Goal: Information Seeking & Learning: Learn about a topic

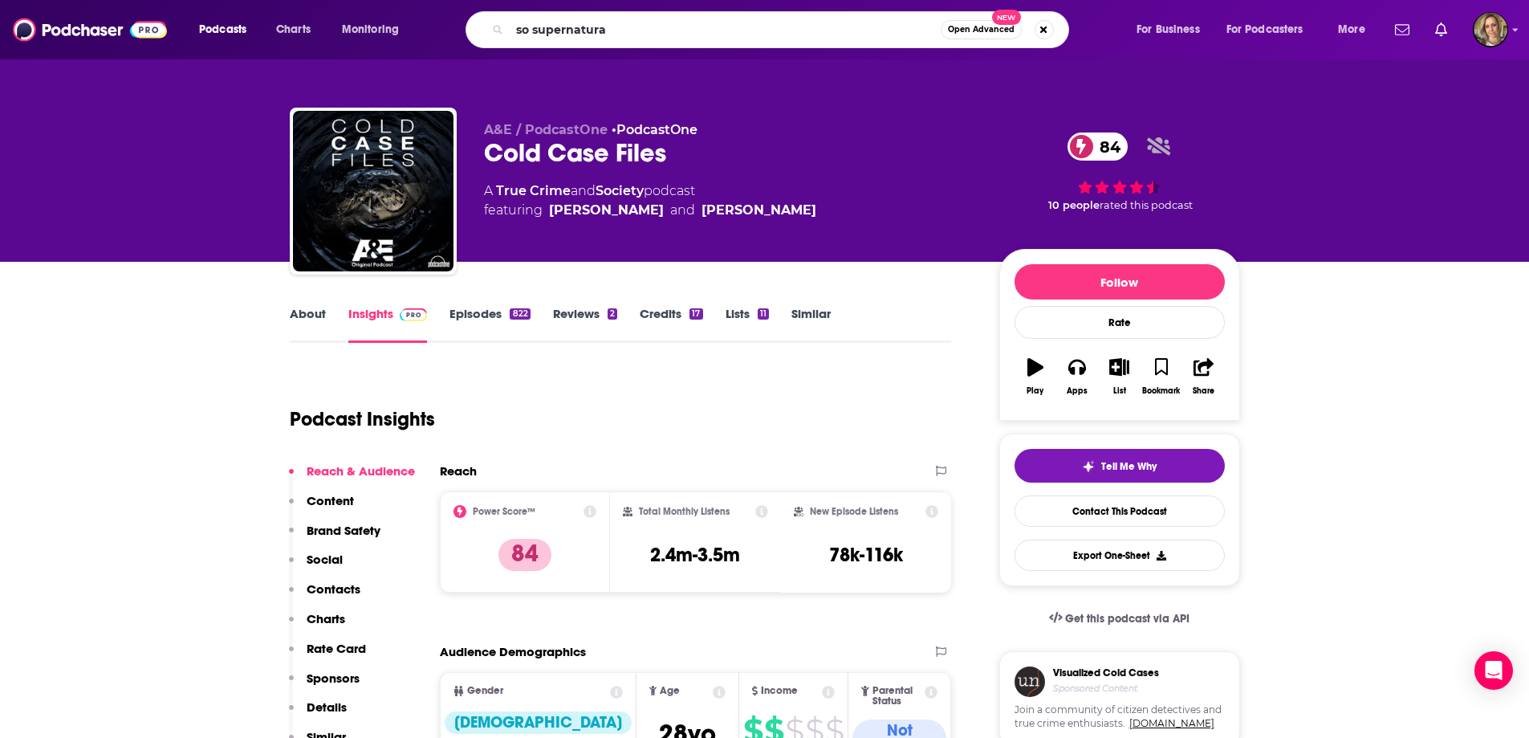
type input "so supernatural"
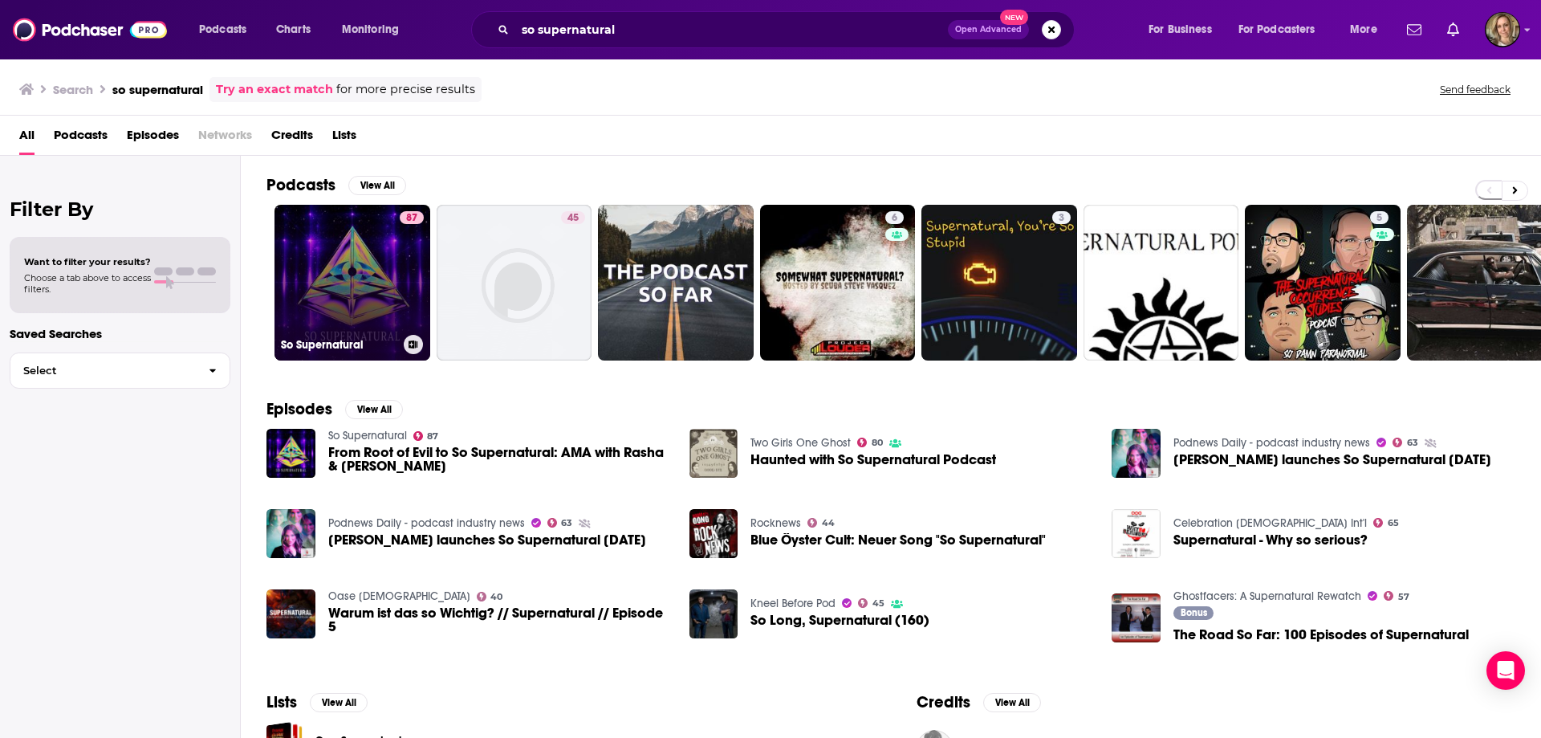
click at [350, 286] on link "87 So Supernatural" at bounding box center [353, 283] width 156 height 156
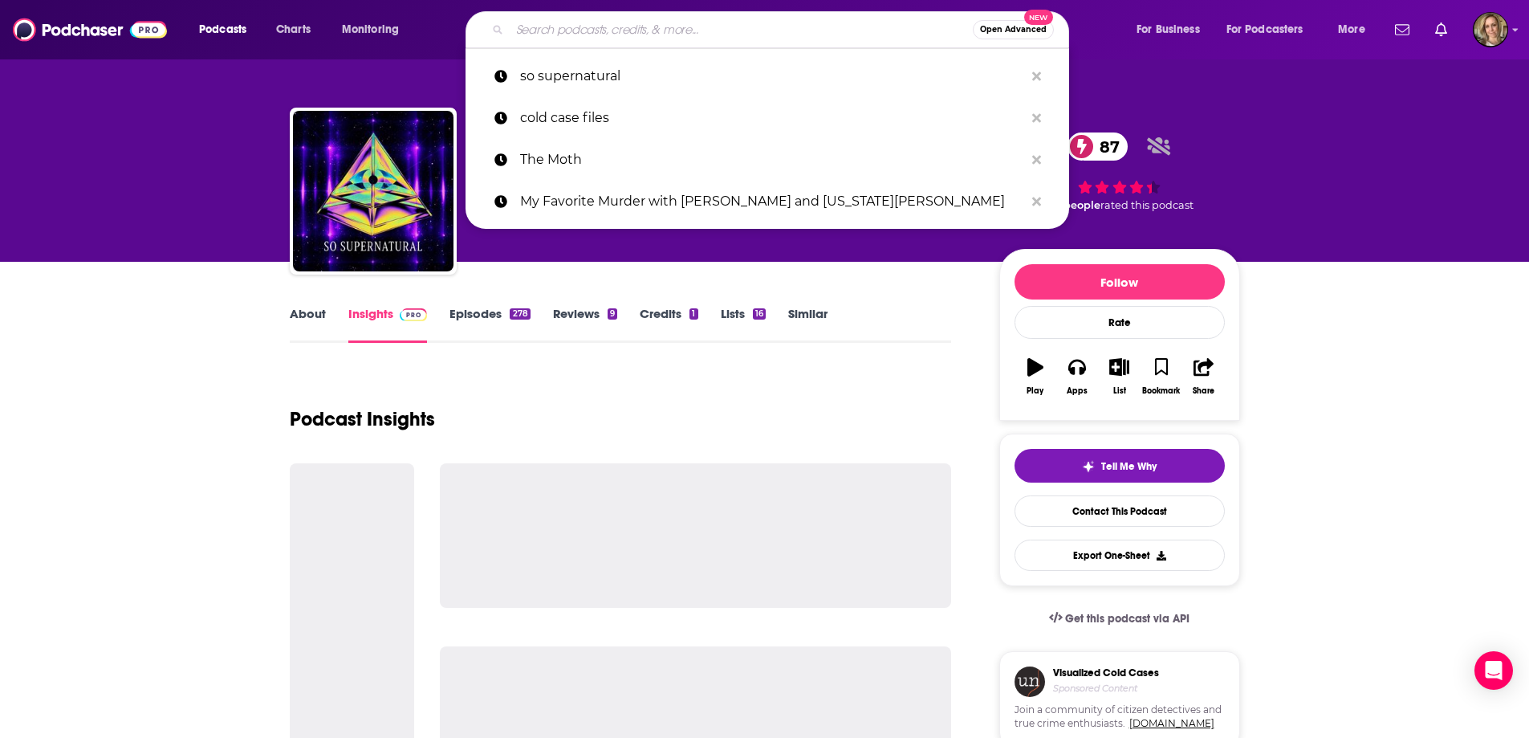
click at [672, 32] on input "Search podcasts, credits, & more..." at bounding box center [741, 30] width 463 height 26
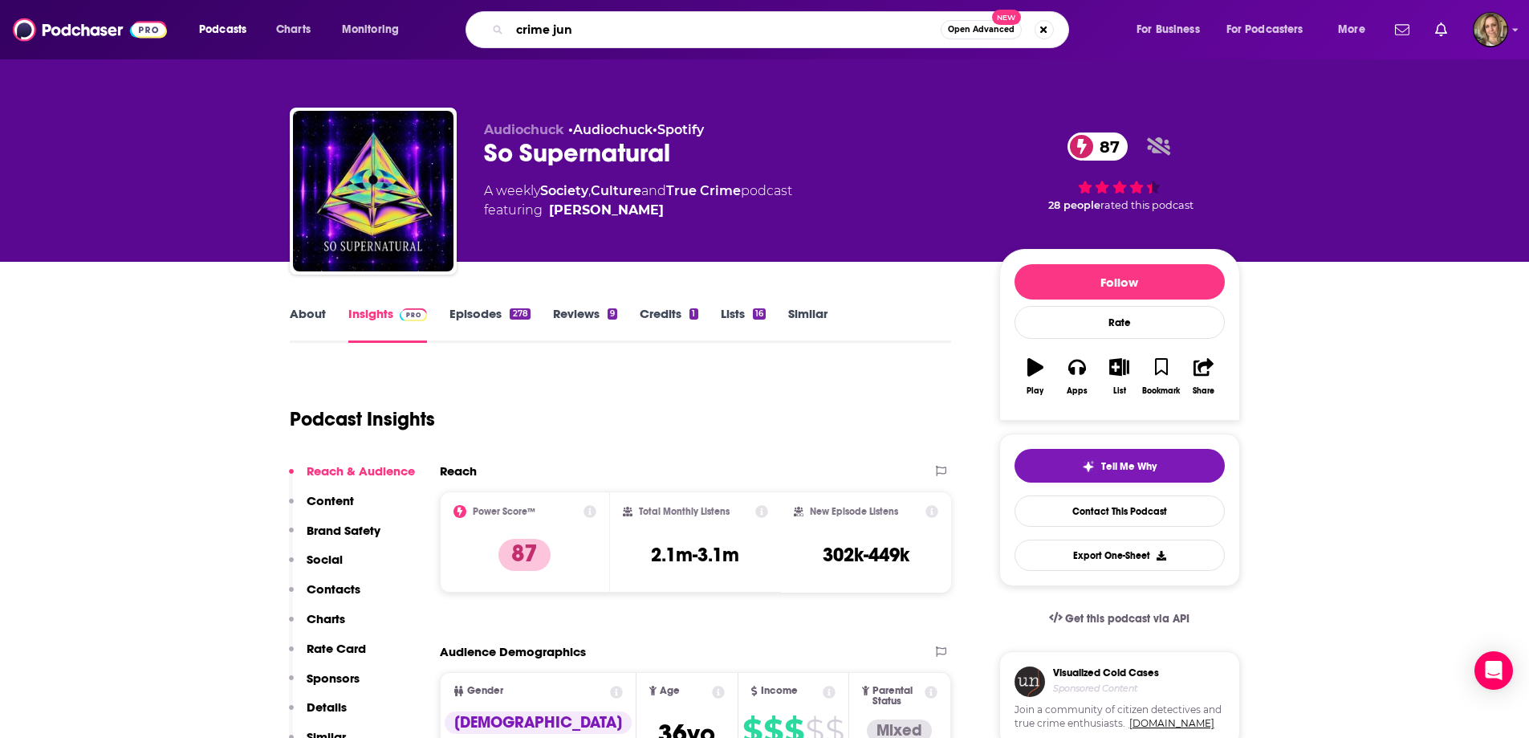
type input "crime junk"
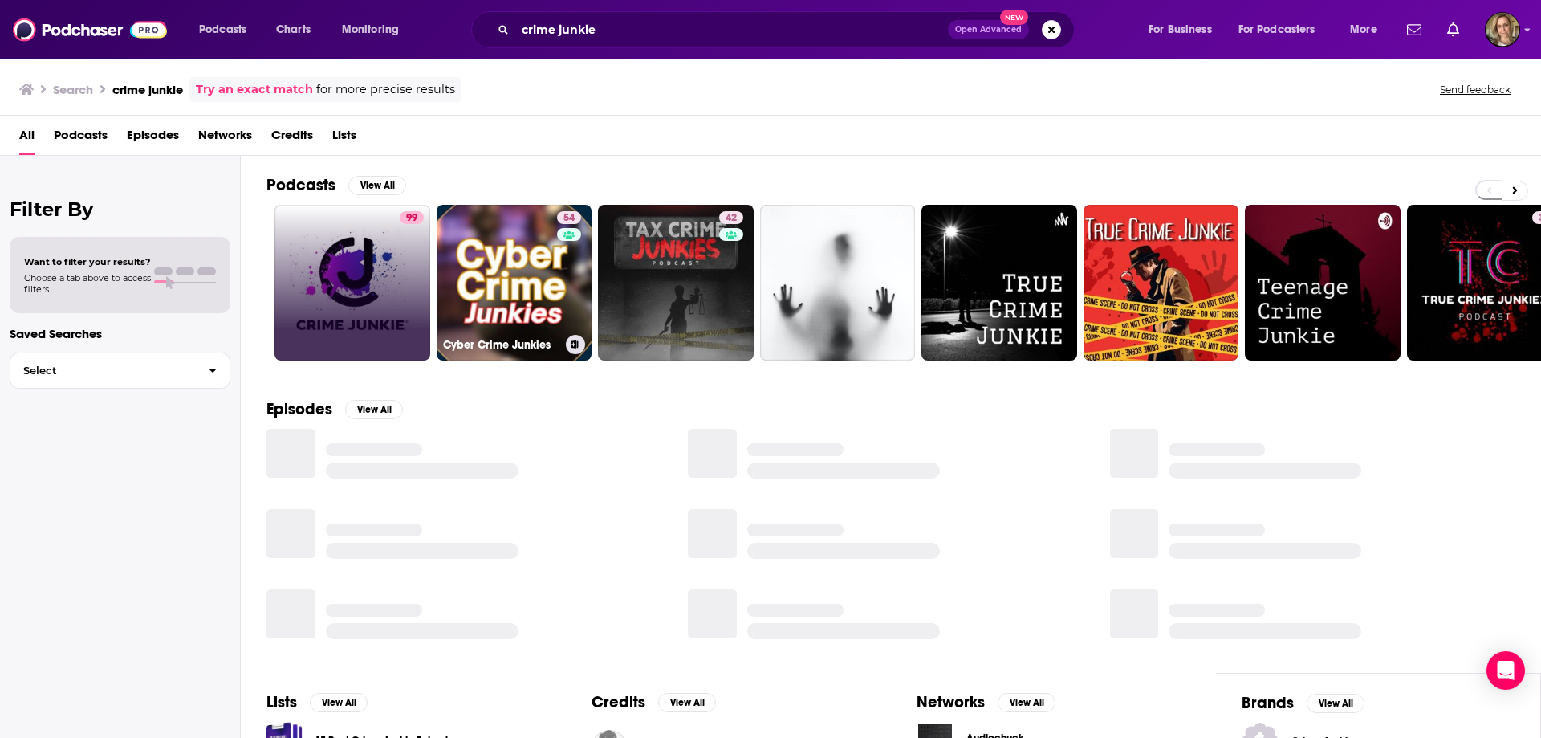
click at [362, 278] on link "99" at bounding box center [353, 283] width 156 height 156
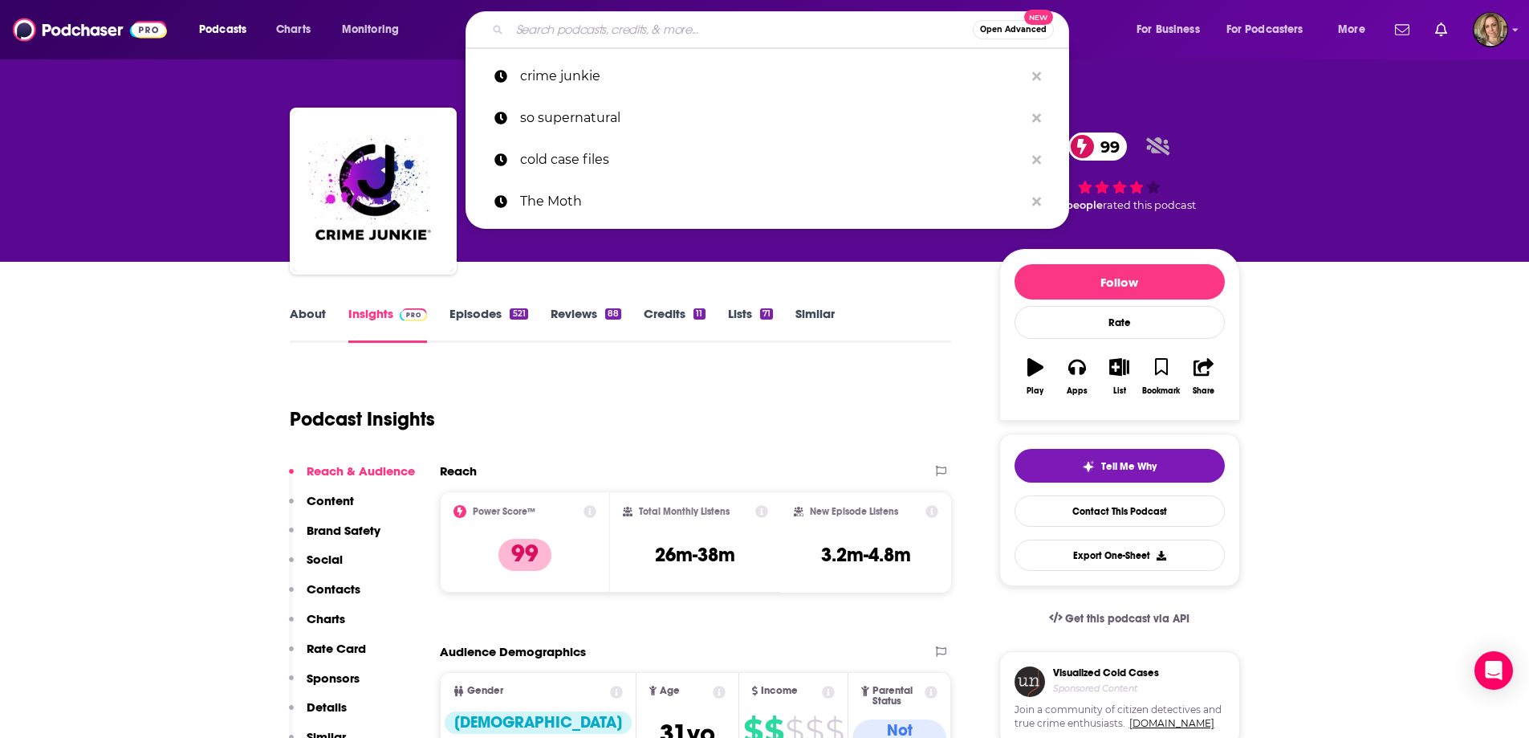
click at [739, 27] on input "Search podcasts, credits, & more..." at bounding box center [741, 30] width 463 height 26
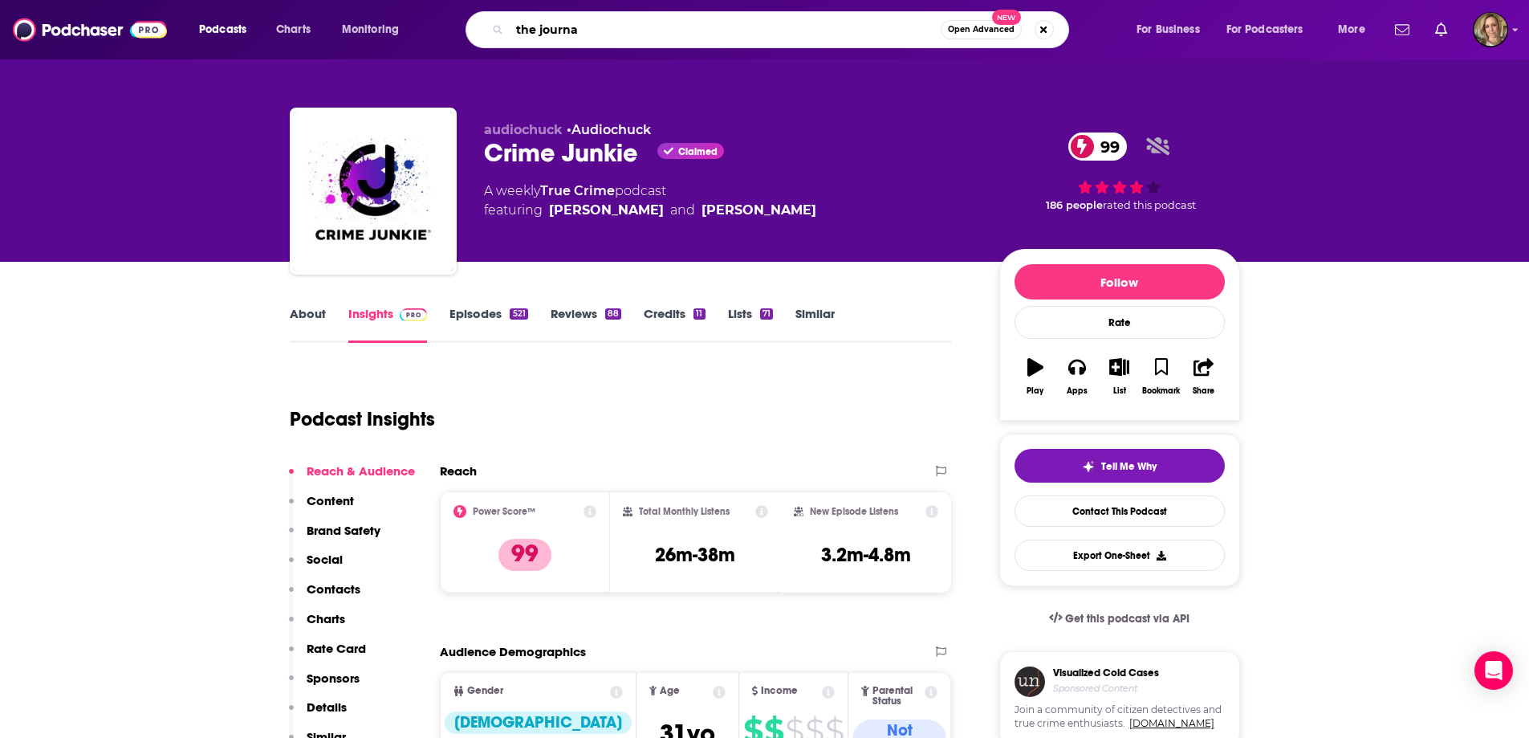
type input "the journal"
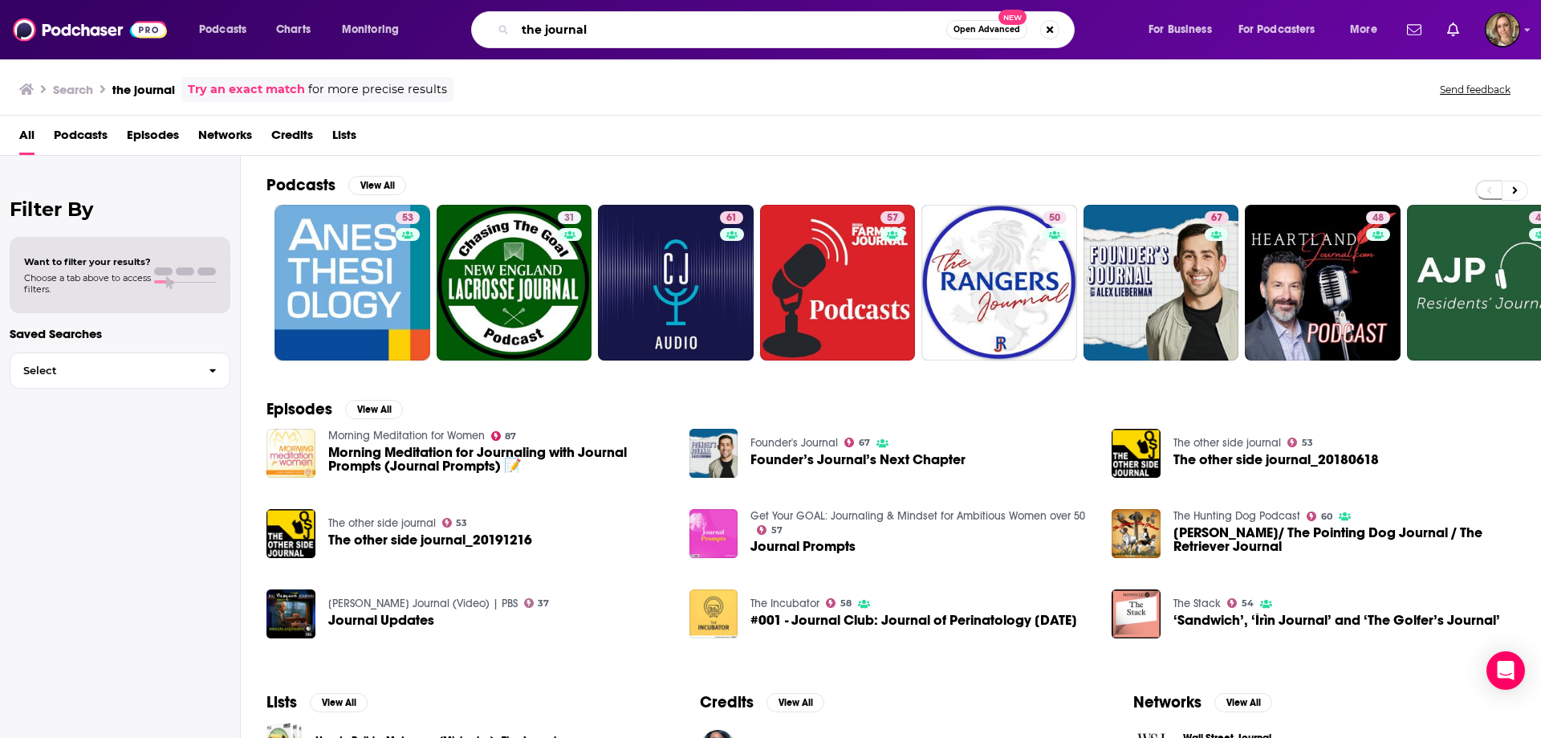
click at [683, 39] on input "the journal" at bounding box center [730, 30] width 431 height 26
drag, startPoint x: 683, startPoint y: 39, endPoint x: 273, endPoint y: 29, distance: 410.3
click at [273, 29] on div "Podcasts Charts Monitoring the journal Open Advanced New For Business For Podca…" at bounding box center [790, 29] width 1205 height 37
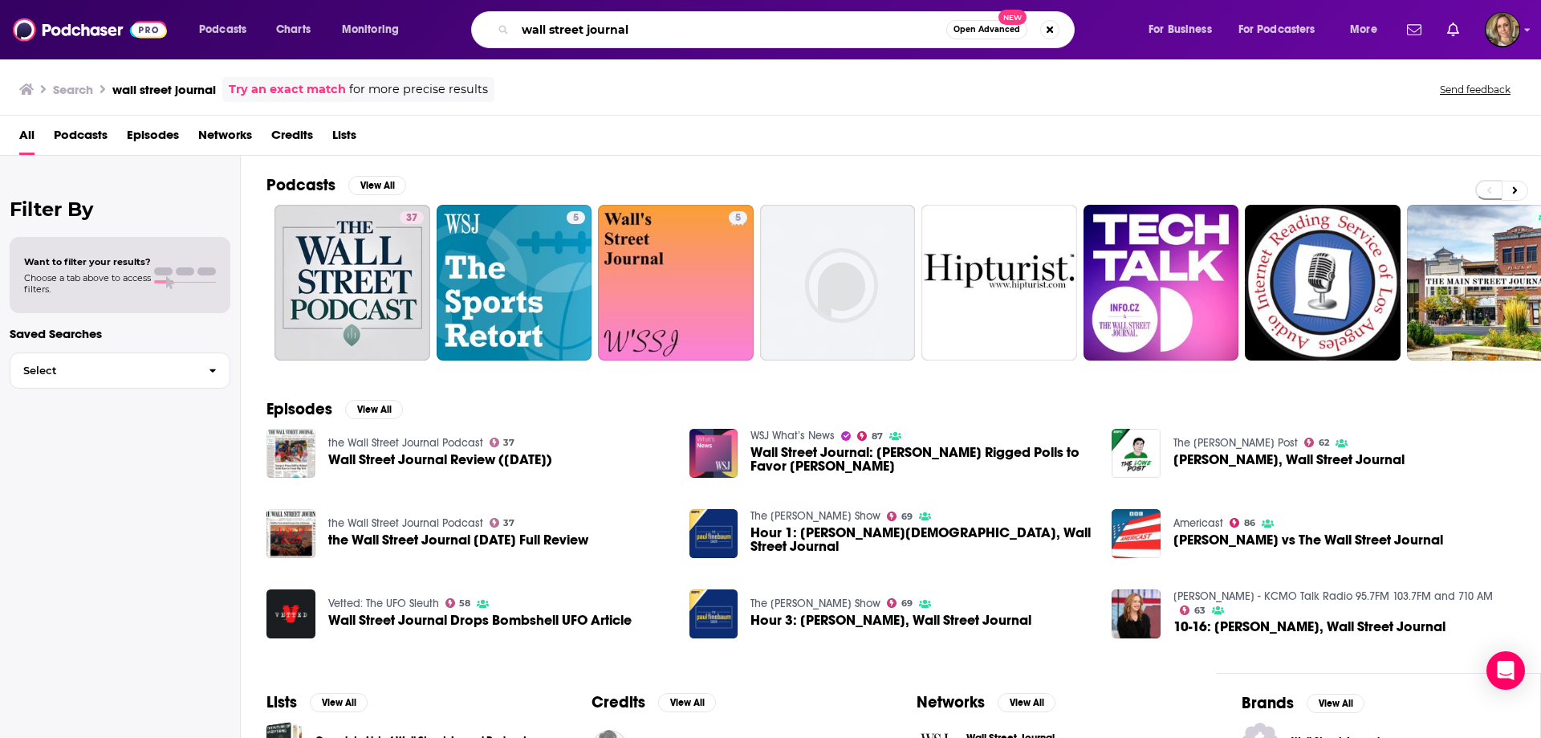
drag, startPoint x: 665, startPoint y: 31, endPoint x: 276, endPoint y: 9, distance: 389.1
click at [283, 9] on div "Podcasts Charts Monitoring wall street journal Open Advanced New For Business F…" at bounding box center [770, 29] width 1541 height 59
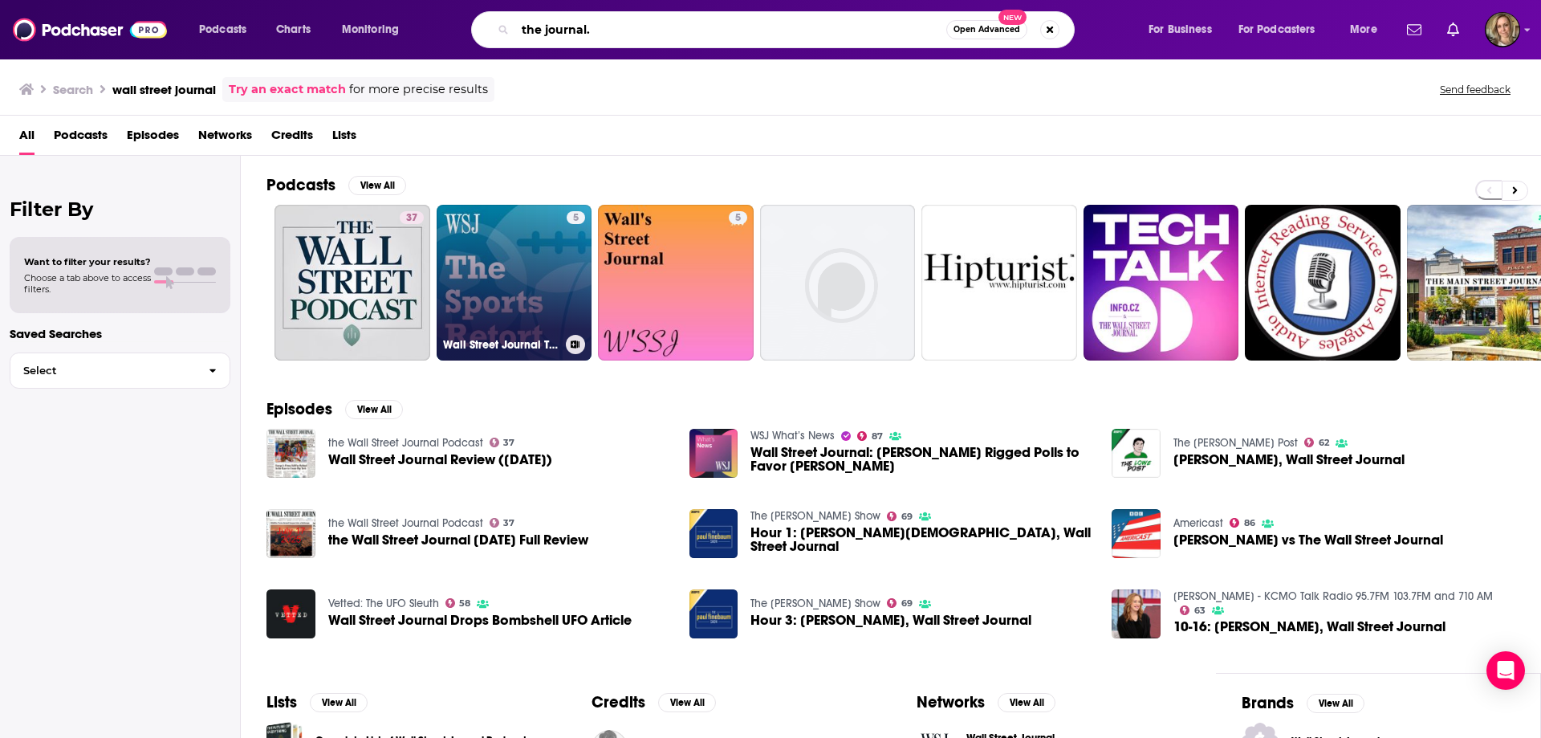
type input "the journal."
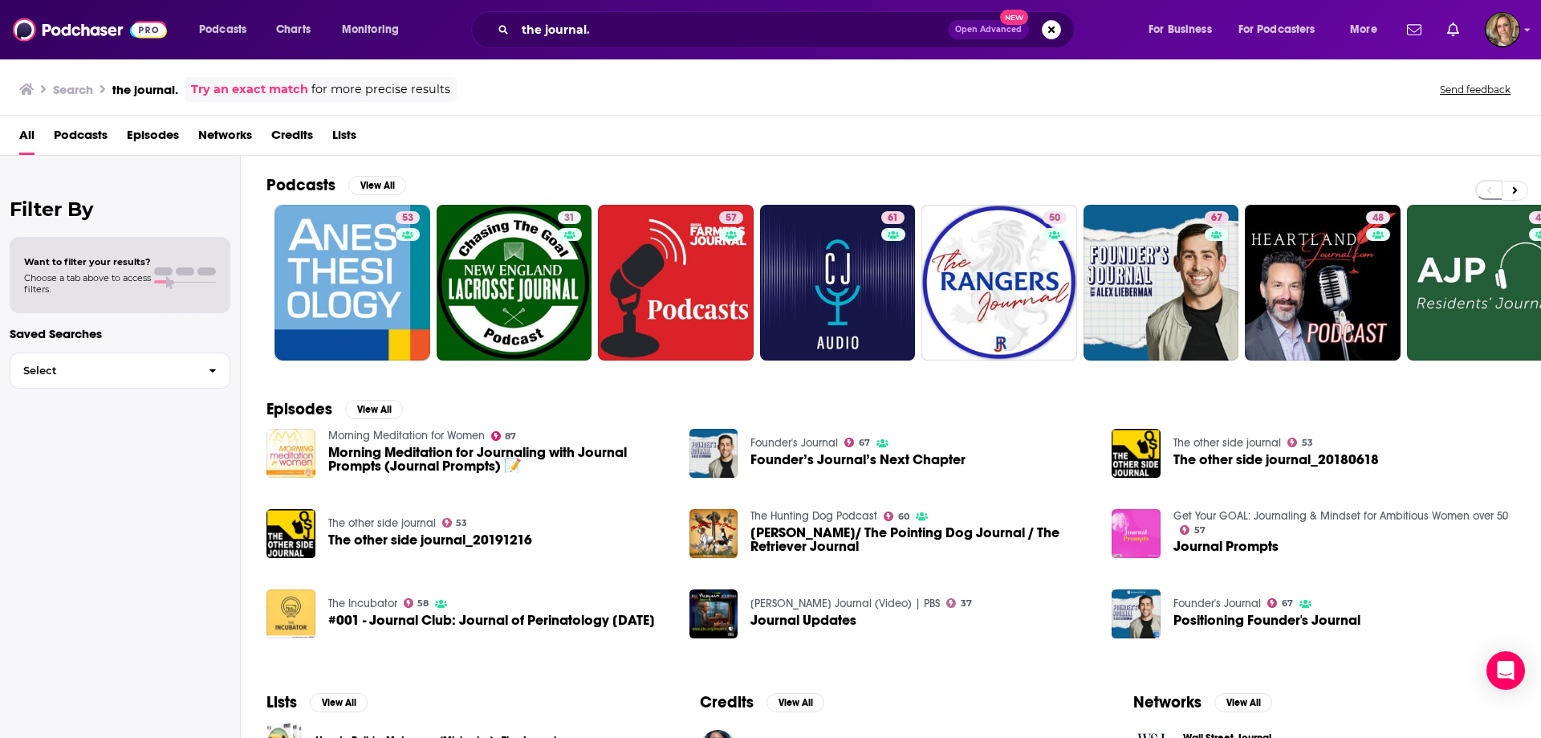
click at [385, 174] on div "Podcasts View All 53 31 57 61 50 67 48 41 + 7k" at bounding box center [903, 268] width 1275 height 224
click at [389, 178] on button "View All" at bounding box center [377, 185] width 58 height 19
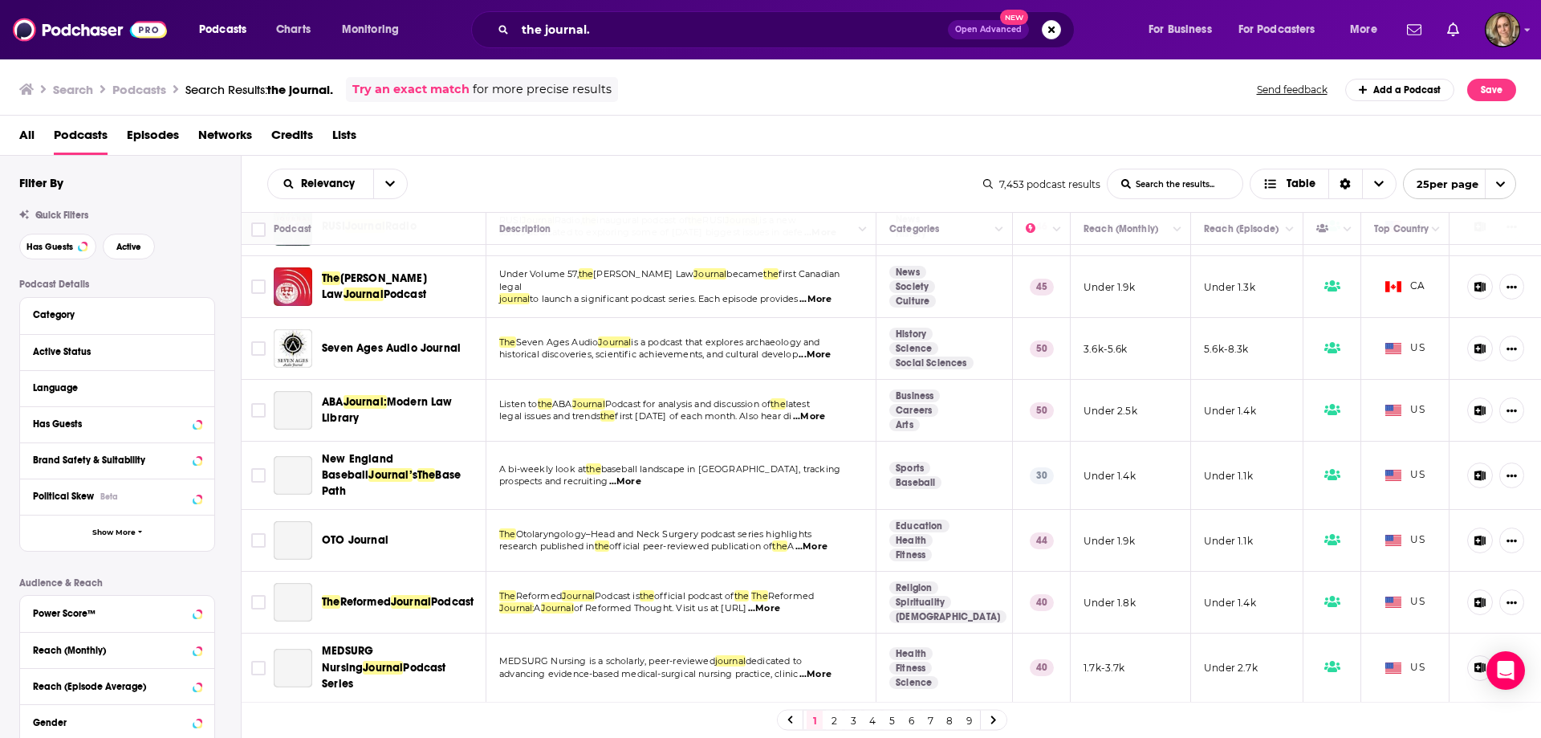
scroll to position [883, 0]
